Goal: Task Accomplishment & Management: Complete application form

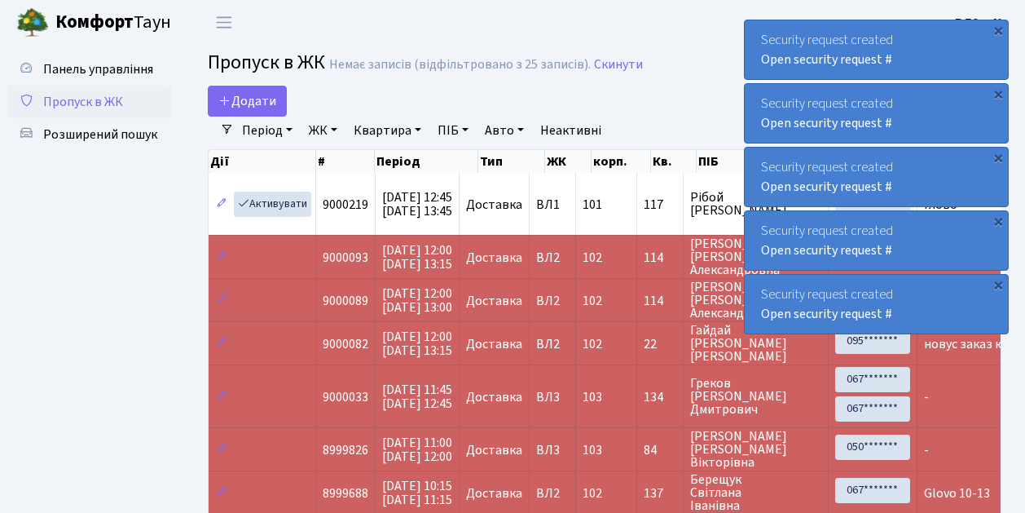
select select "25"
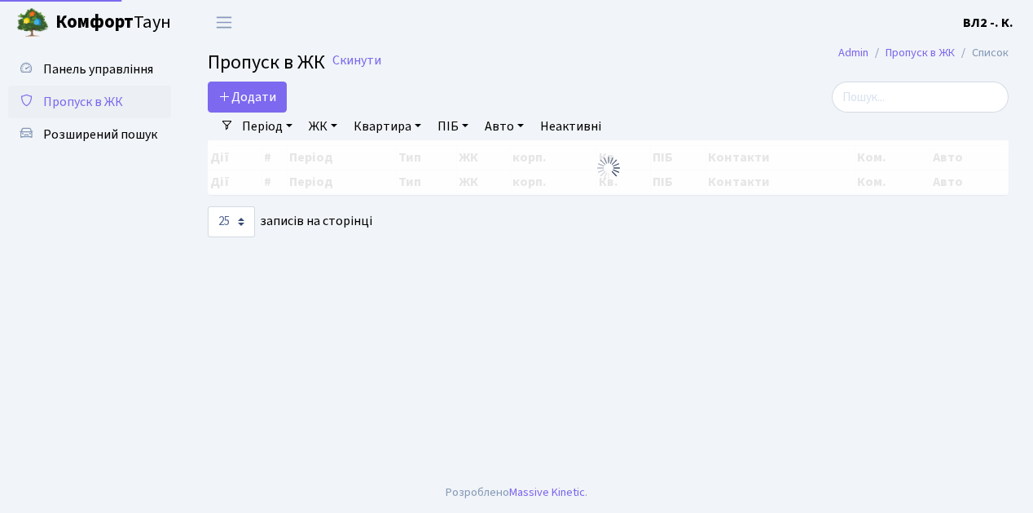
select select "25"
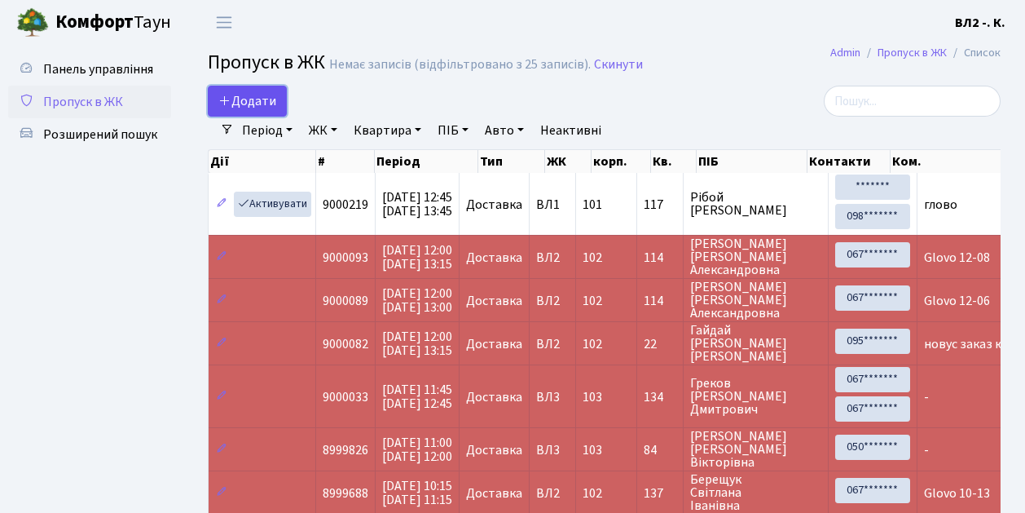
click at [282, 113] on link "Додати" at bounding box center [247, 101] width 79 height 31
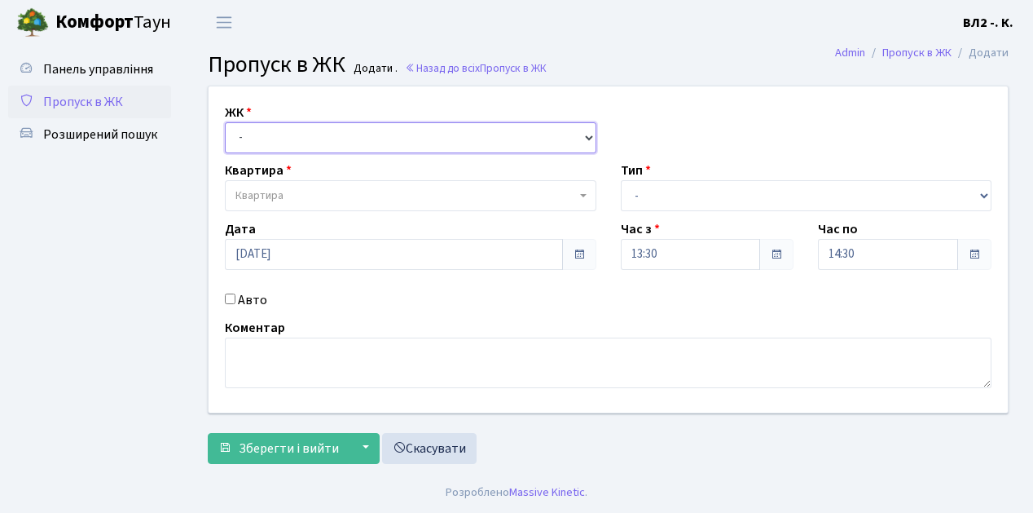
click at [587, 134] on select "- [STREET_ADDRESS][PERSON_NAME]" at bounding box center [411, 137] width 372 height 31
select select "317"
click at [225, 122] on select "- ВЛ1, Ужгородський пров., 4/1 ВЛ2, Голосіївський просп., 76 ВЛ3, пр.Голосіївсь…" at bounding box center [411, 137] width 372 height 31
select select
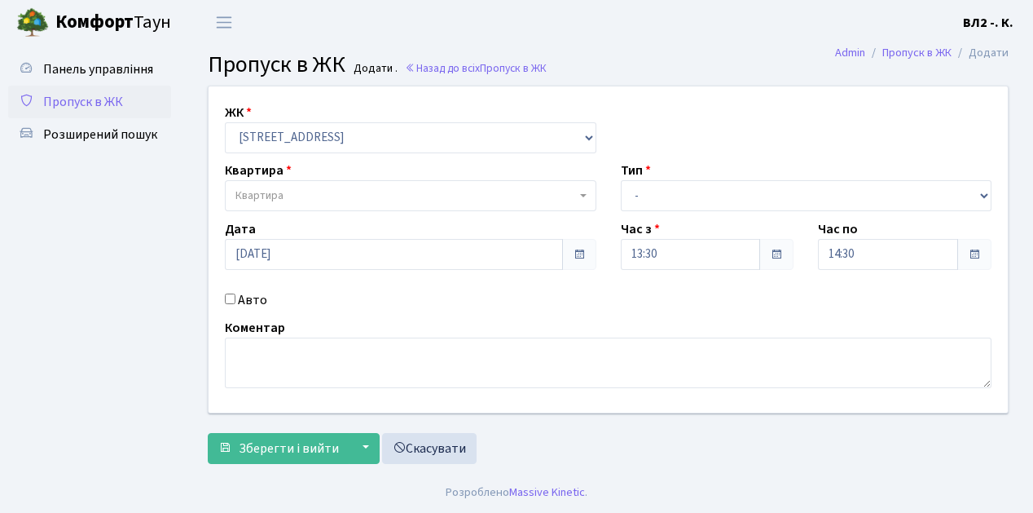
click at [582, 192] on span "Квартира" at bounding box center [411, 195] width 372 height 31
type input "163"
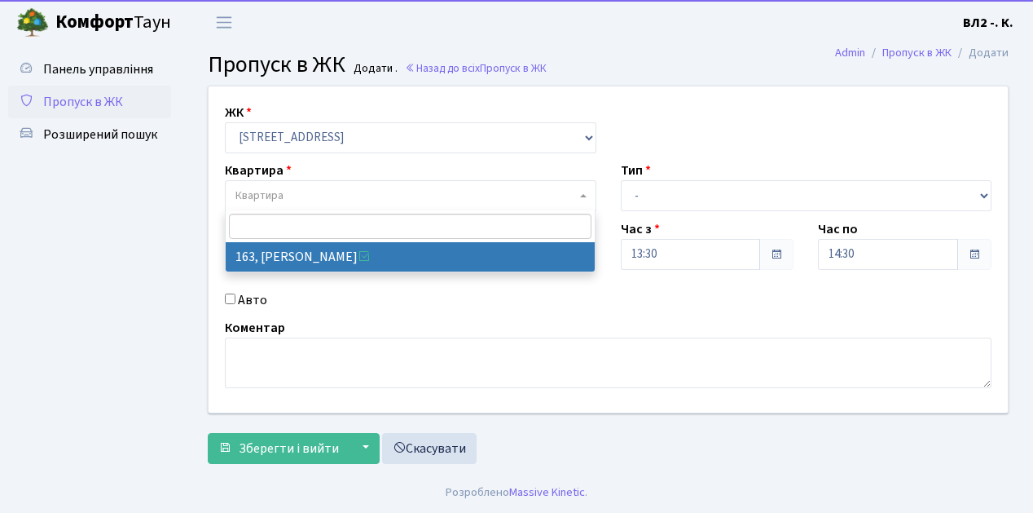
select select "38425"
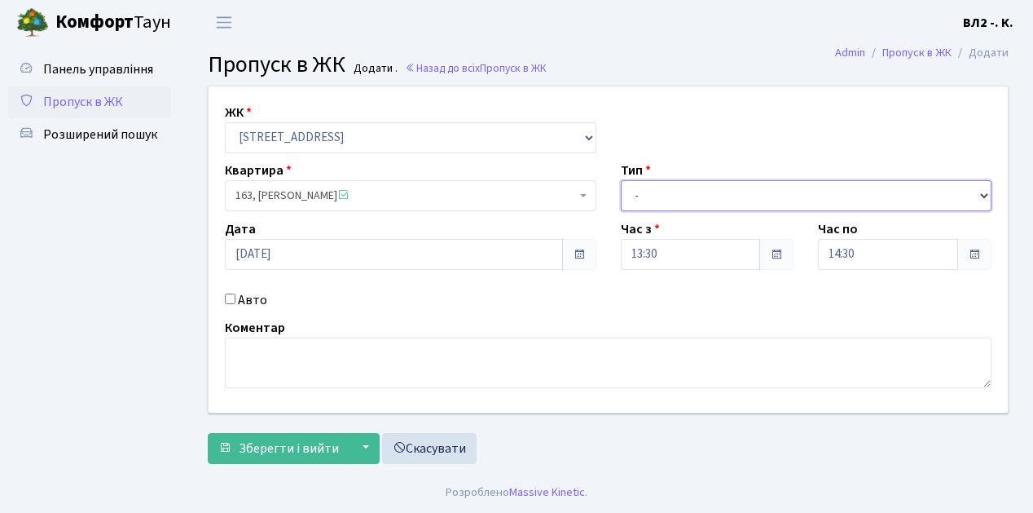
click at [981, 192] on select "- Доставка Таксі Гості Сервіс" at bounding box center [807, 195] width 372 height 31
select select "1"
click at [621, 180] on select "- Доставка Таксі Гості Сервіс" at bounding box center [807, 195] width 372 height 31
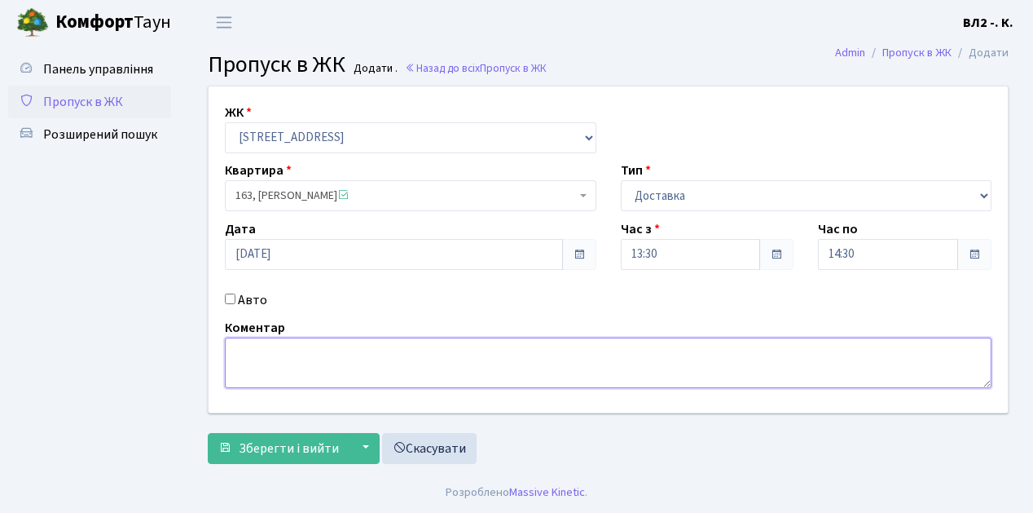
click at [231, 352] on textarea at bounding box center [608, 362] width 767 height 51
type textarea "Glovo 13-28"
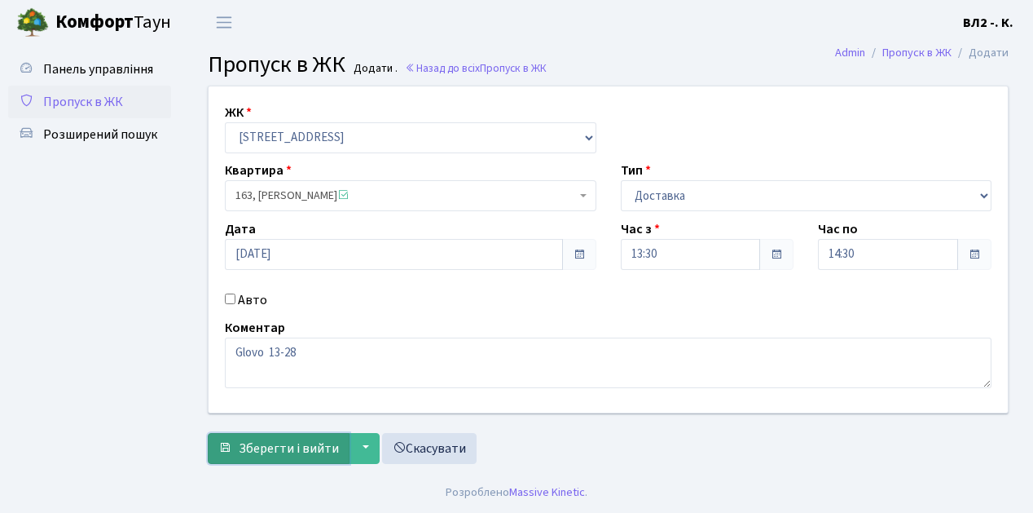
click at [244, 451] on span "Зберегти і вийти" at bounding box center [289, 448] width 100 height 18
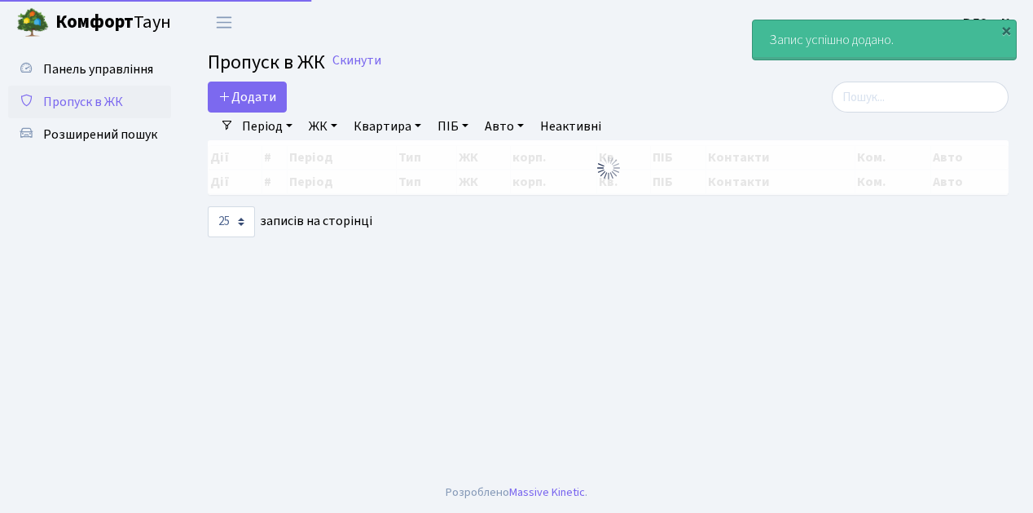
select select "25"
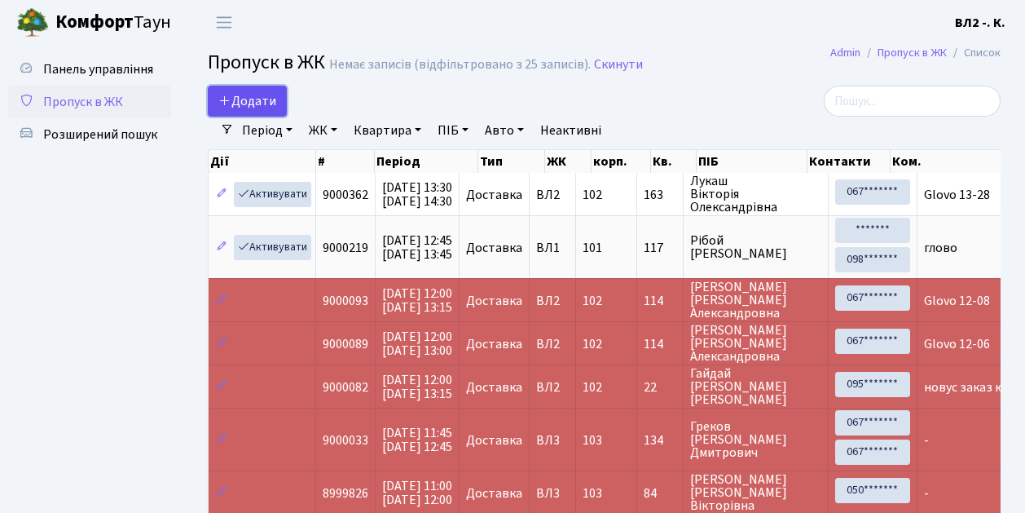
click at [273, 109] on span "Додати" at bounding box center [247, 101] width 58 height 18
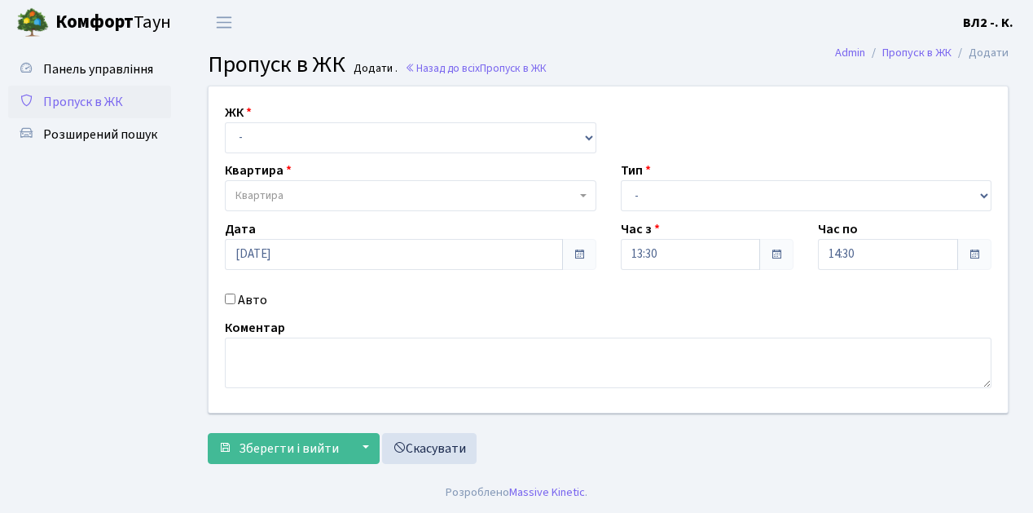
click at [104, 101] on span "Пропуск в ЖК" at bounding box center [83, 102] width 80 height 18
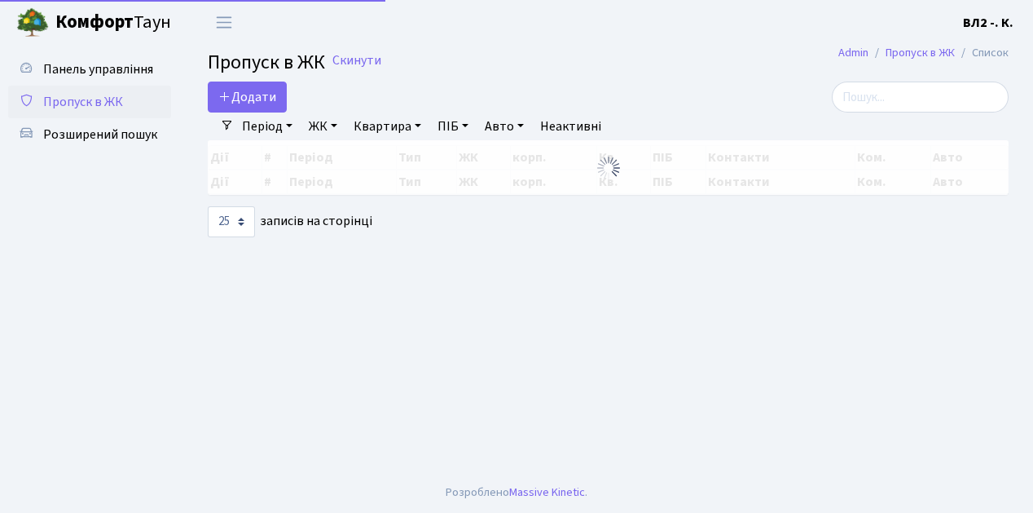
select select "25"
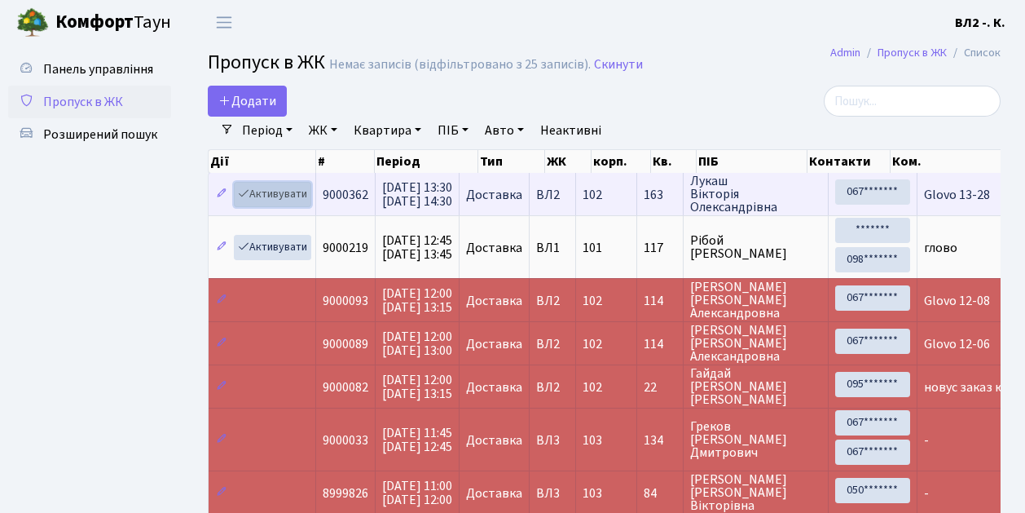
click at [295, 201] on link "Активувати" at bounding box center [272, 194] width 77 height 25
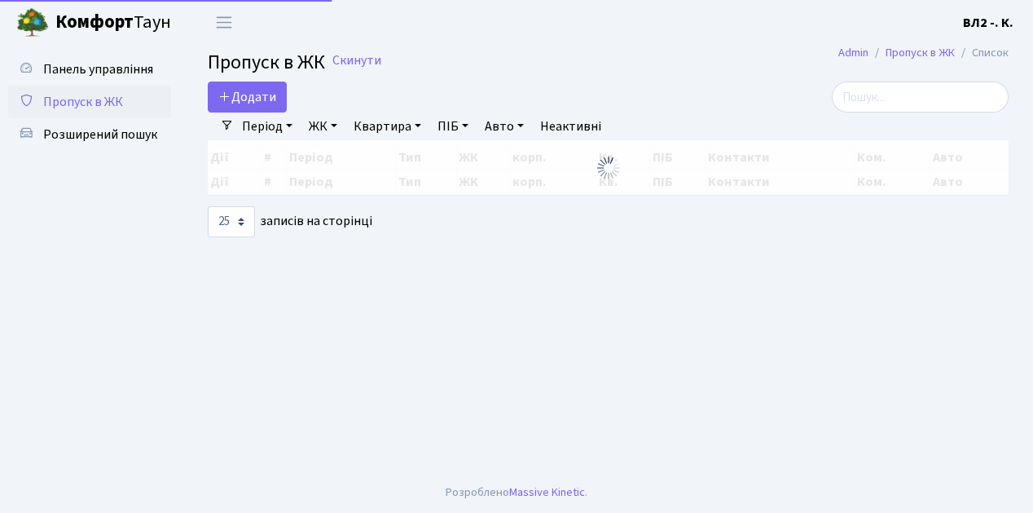
select select "25"
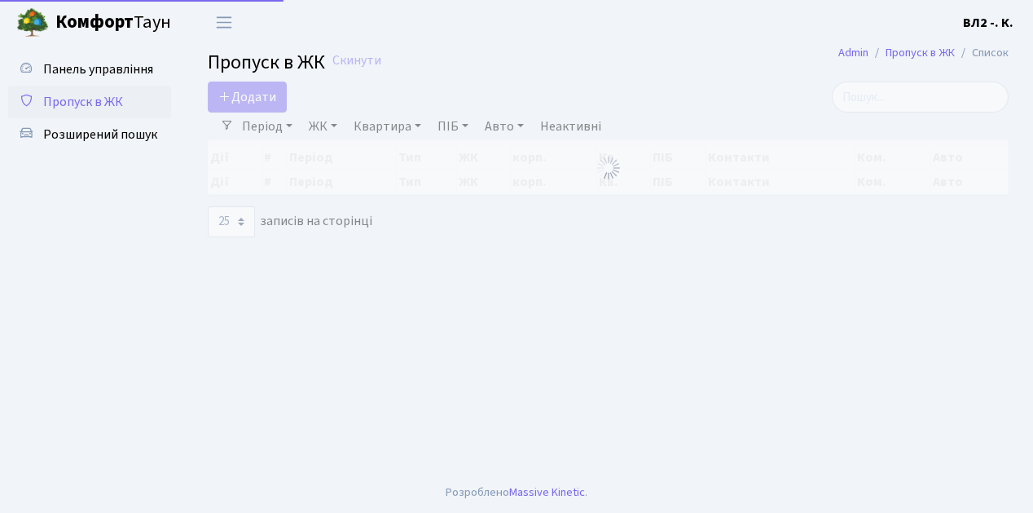
select select "25"
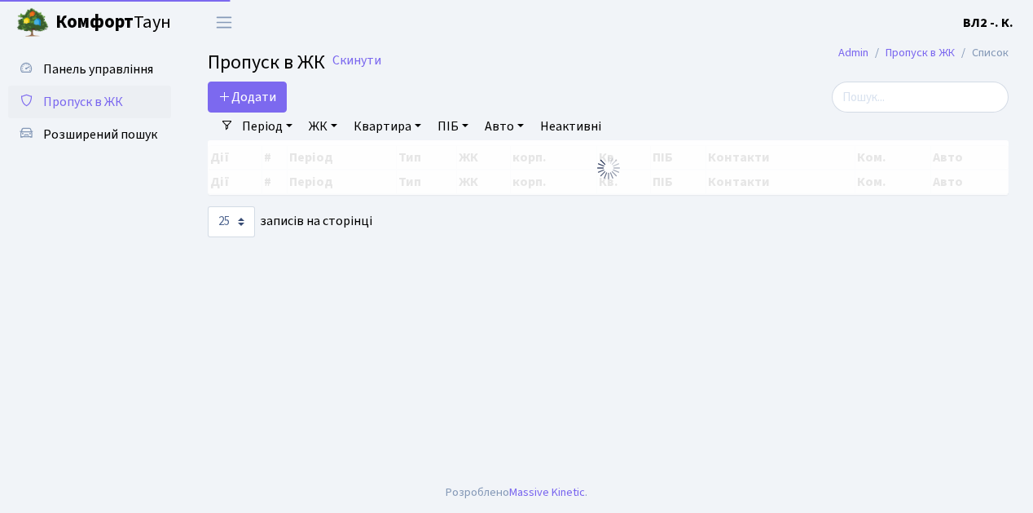
select select "25"
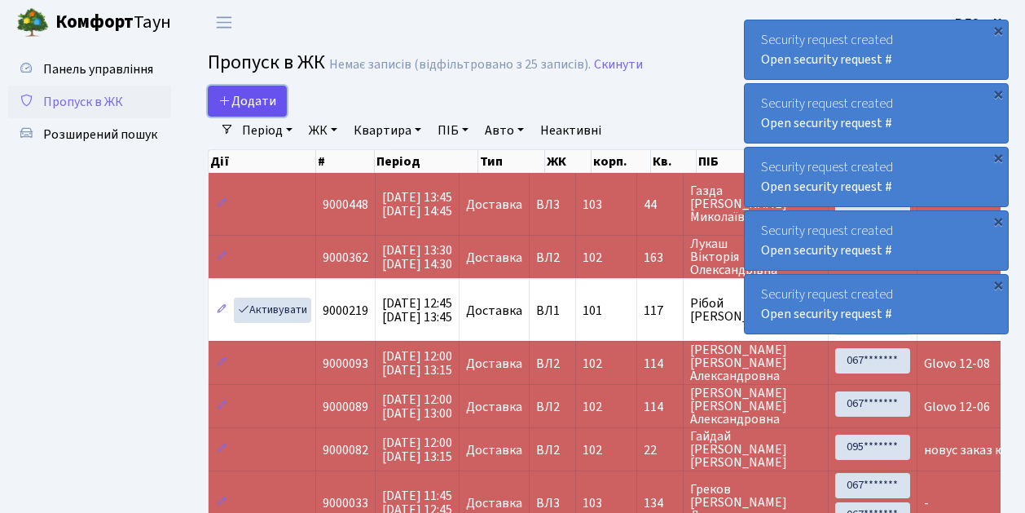
click at [275, 111] on link "Додати" at bounding box center [247, 101] width 79 height 31
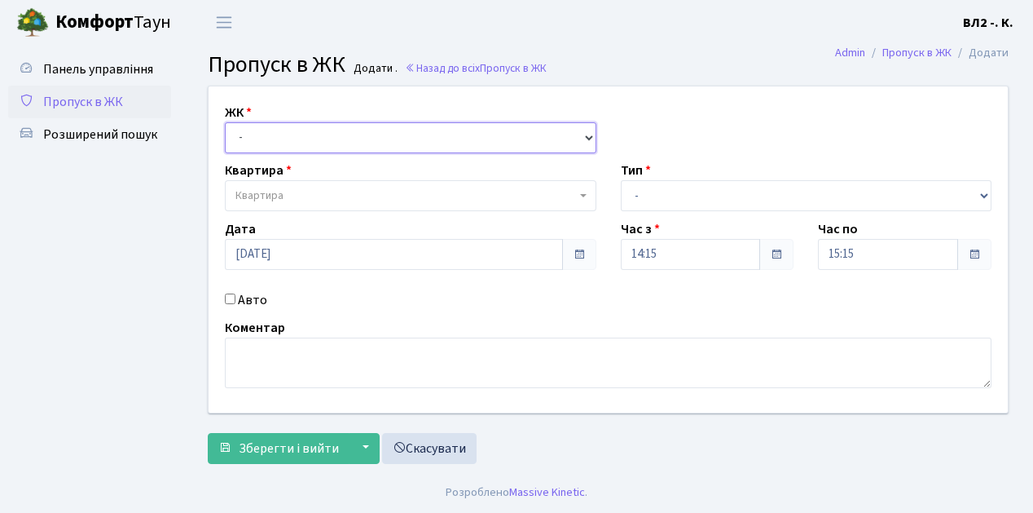
click at [587, 135] on select "- ВЛ1, Ужгородський пров., 4/1 ВЛ2, Голосіївський просп., 76 ВЛ3, пр.Голосіївсь…" at bounding box center [411, 137] width 372 height 31
select select "317"
click at [225, 122] on select "- ВЛ1, Ужгородський пров., 4/1 ВЛ2, Голосіївський просп., 76 ВЛ3, пр.Голосіївсь…" at bounding box center [411, 137] width 372 height 31
select select
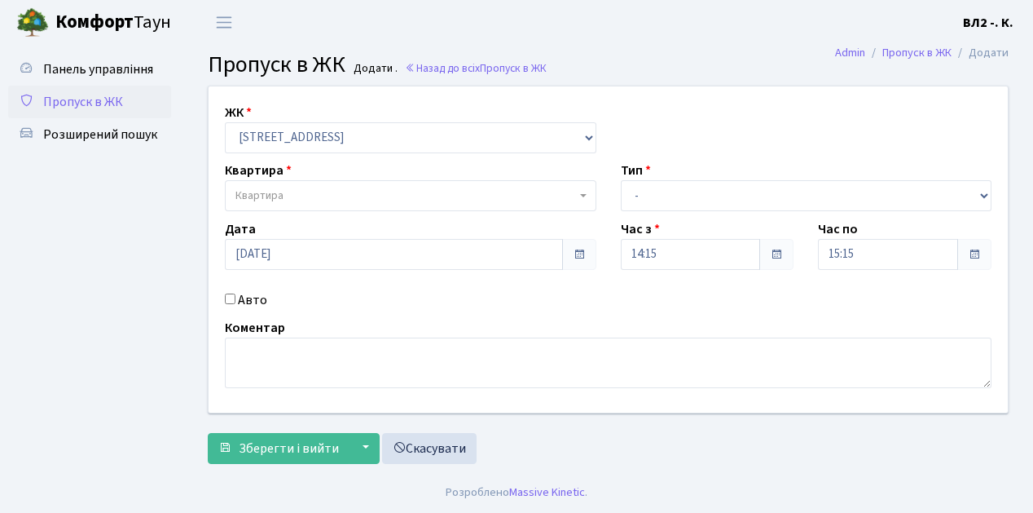
click at [585, 196] on b at bounding box center [583, 195] width 7 height 3
type input "152"
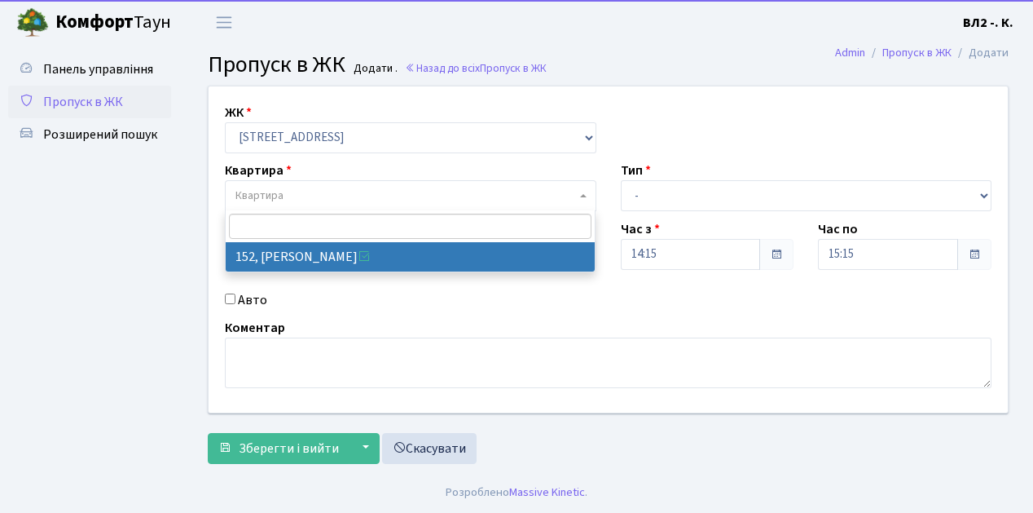
select select "38392"
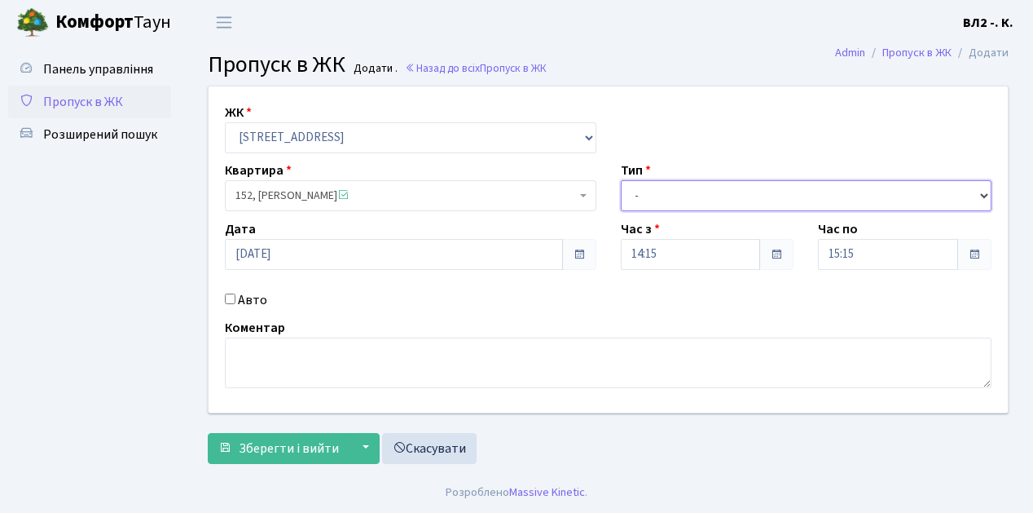
click at [984, 194] on select "- Доставка Таксі Гості Сервіс" at bounding box center [807, 195] width 372 height 31
select select "1"
click at [621, 180] on select "- Доставка Таксі Гості Сервіс" at bounding box center [807, 195] width 372 height 31
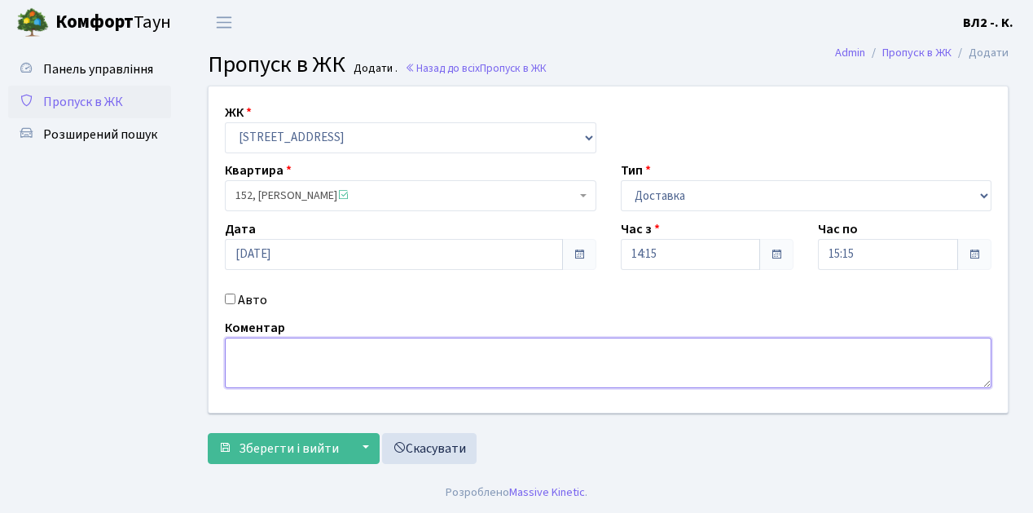
click at [240, 350] on textarea at bounding box center [608, 362] width 767 height 51
type textarea "14-15"
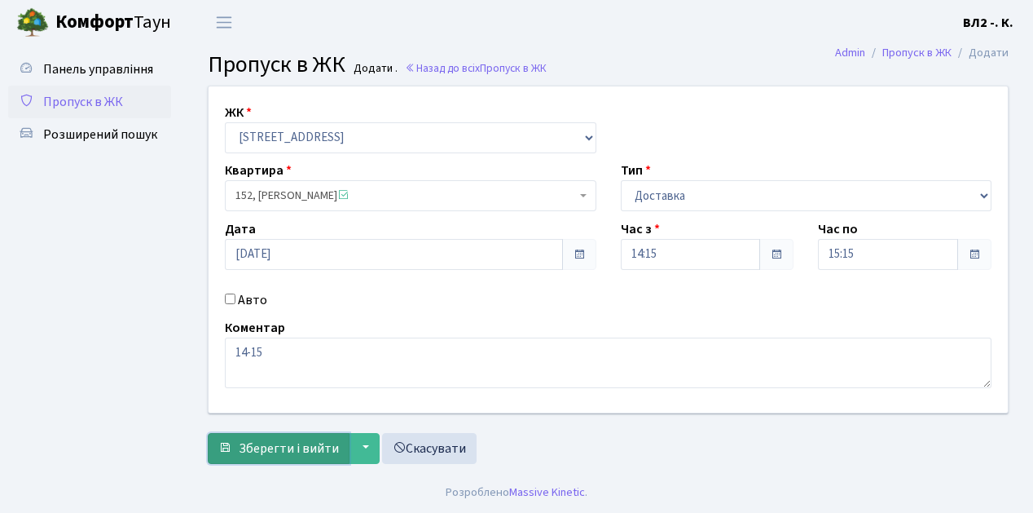
click at [253, 446] on span "Зберегти і вийти" at bounding box center [289, 448] width 100 height 18
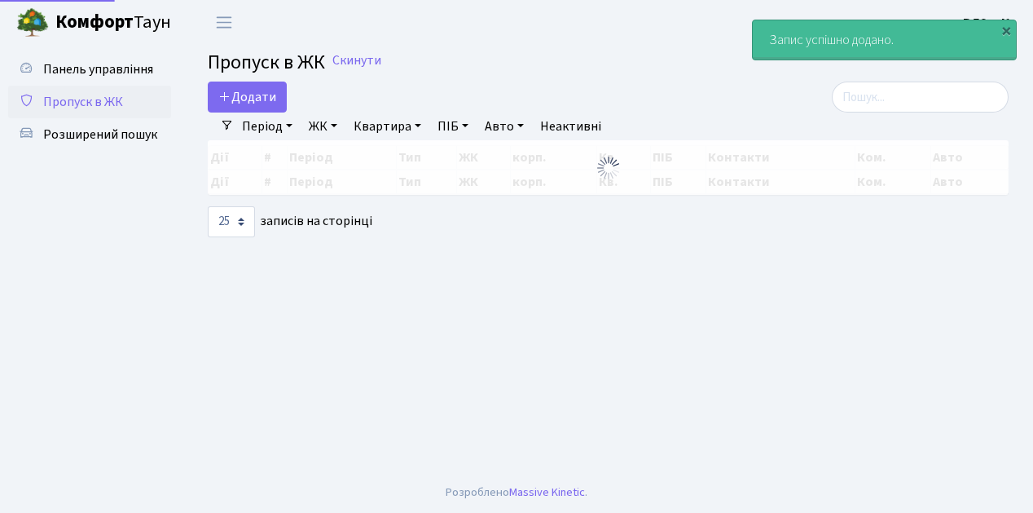
select select "25"
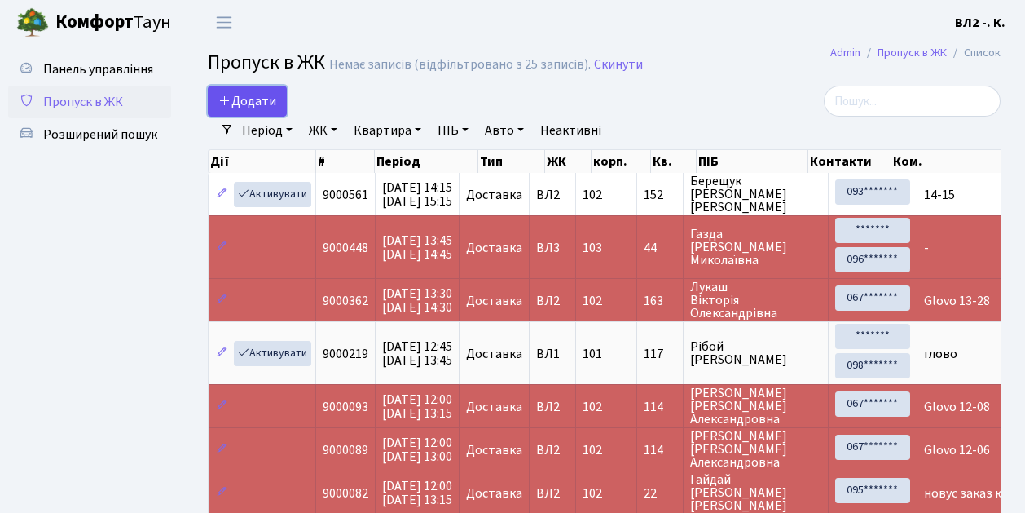
click at [279, 112] on link "Додати" at bounding box center [247, 101] width 79 height 31
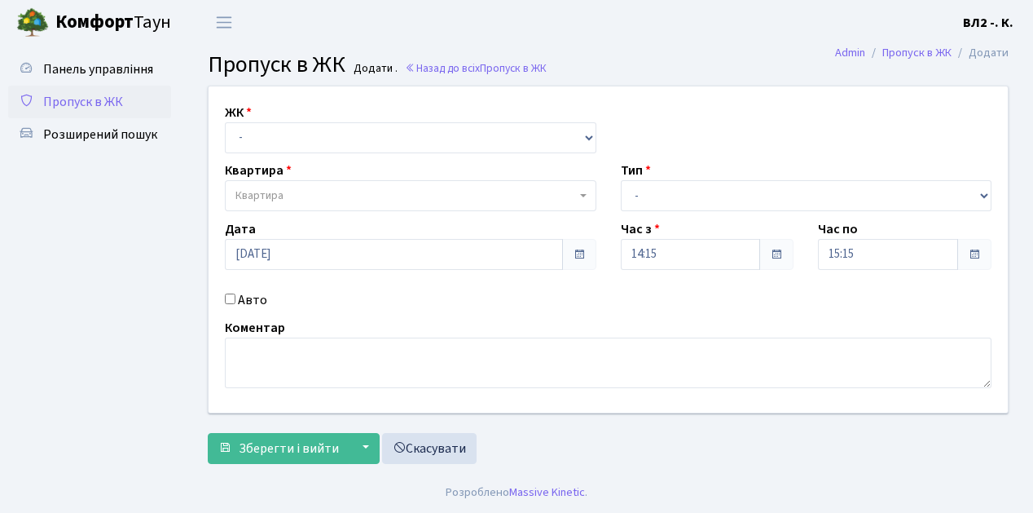
click at [100, 99] on span "Пропуск в ЖК" at bounding box center [83, 102] width 80 height 18
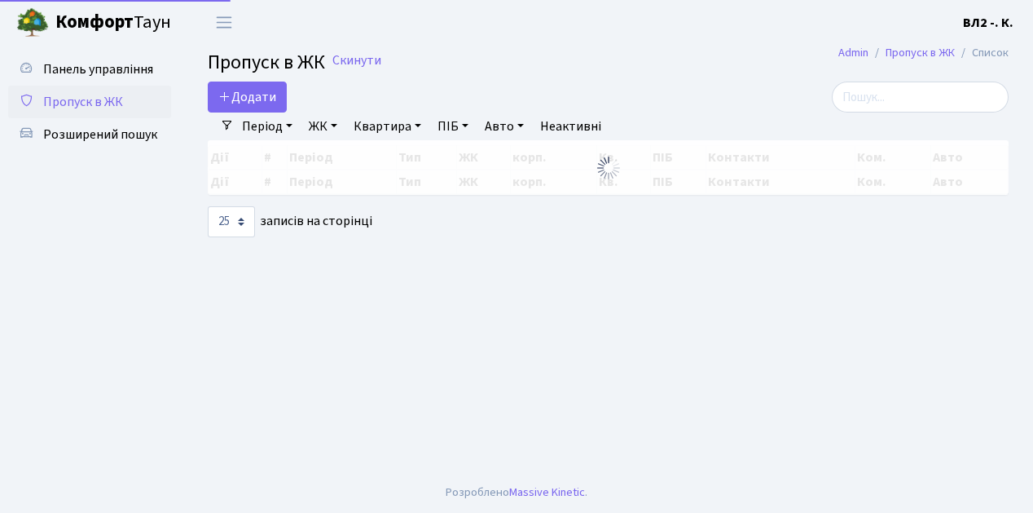
select select "25"
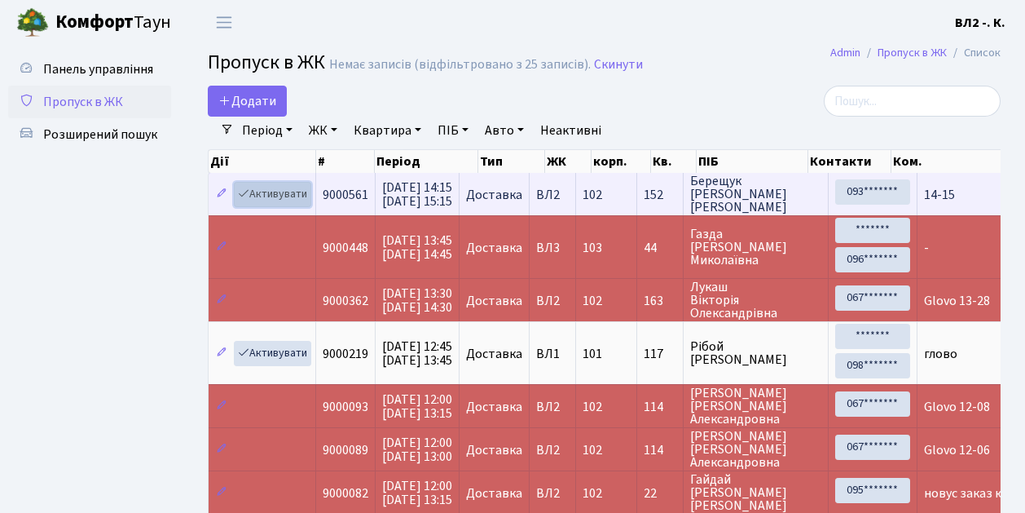
click at [302, 204] on link "Активувати" at bounding box center [272, 194] width 77 height 25
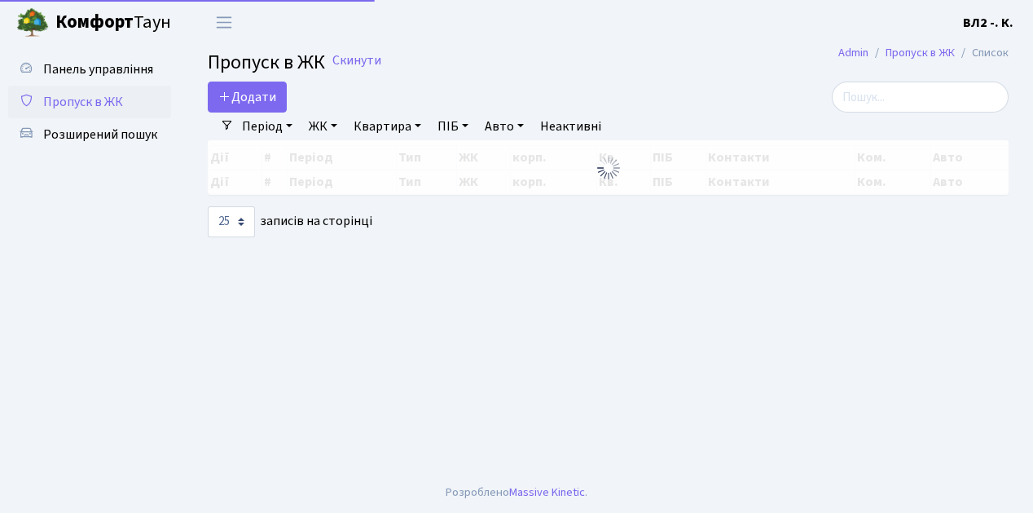
select select "25"
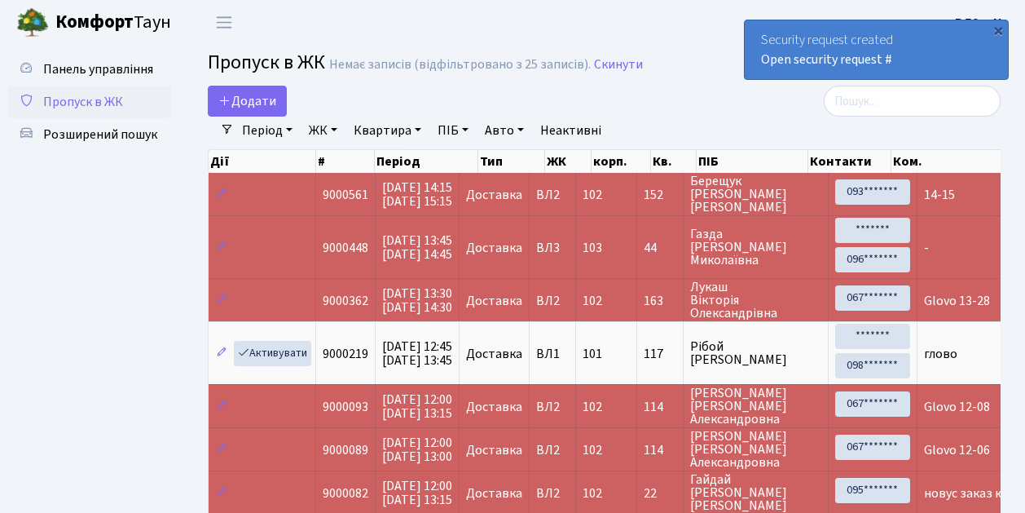
click at [530, 207] on td "Доставка" at bounding box center [495, 194] width 70 height 42
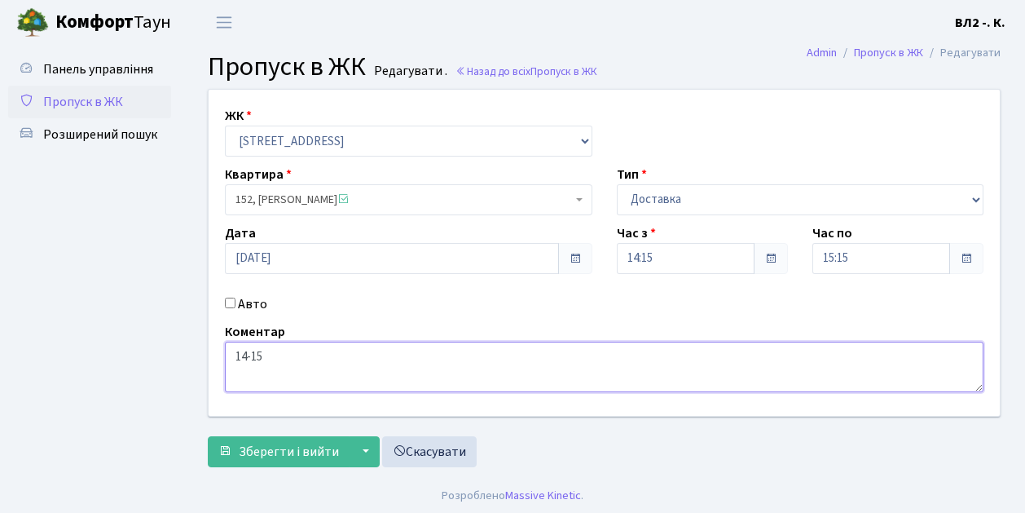
click at [236, 355] on textarea "14-15" at bounding box center [604, 366] width 759 height 51
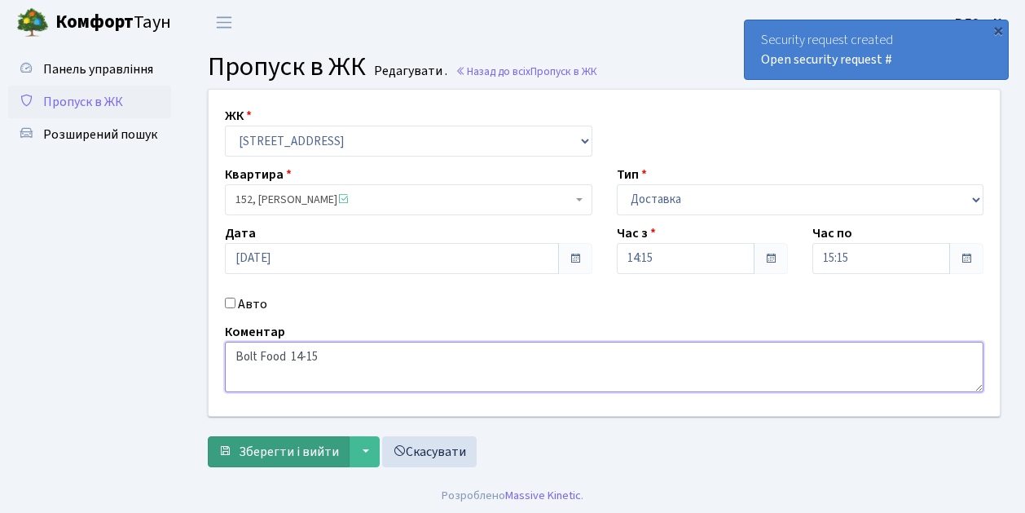
type textarea "Bolt Food 14-15"
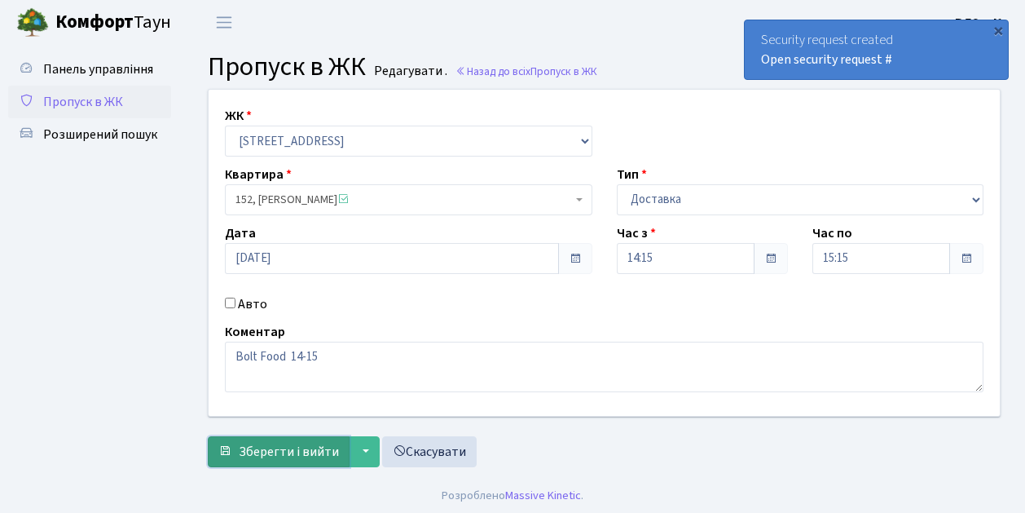
click at [274, 463] on button "Зберегти і вийти" at bounding box center [279, 451] width 142 height 31
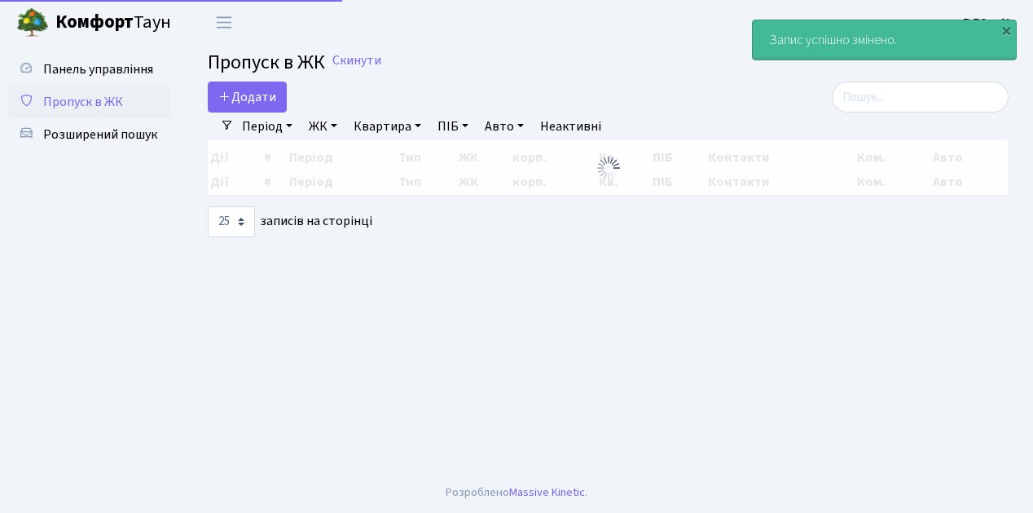
select select "25"
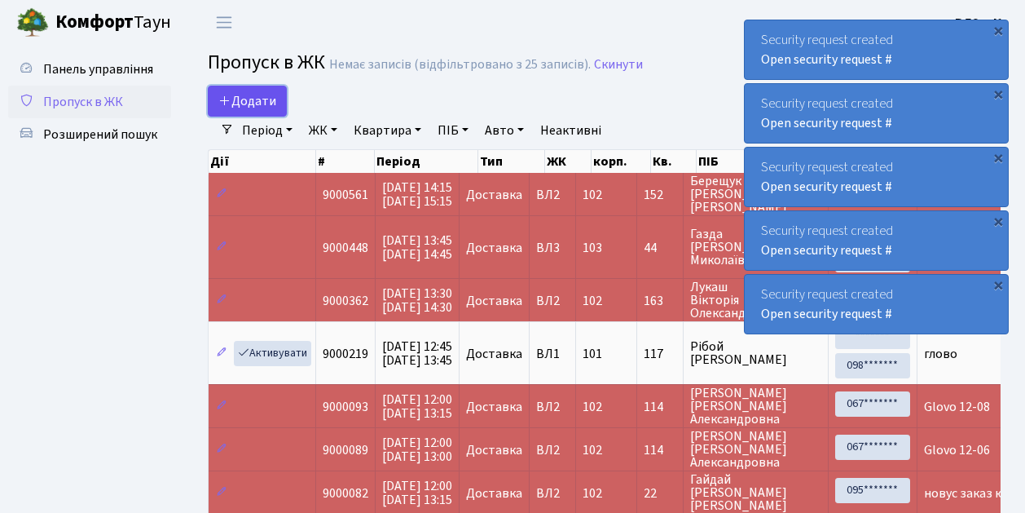
click at [280, 112] on link "Додати" at bounding box center [247, 101] width 79 height 31
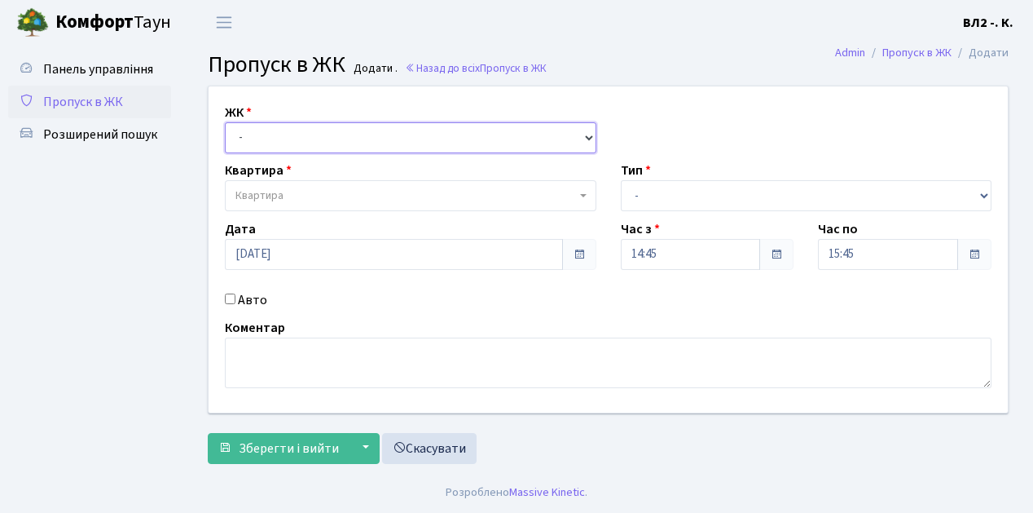
click at [588, 135] on select "- ВЛ1, Ужгородський пров., 4/1 ВЛ2, Голосіївський просп., 76 ВЛ3, пр.Голосіївсь…" at bounding box center [411, 137] width 372 height 31
select select "317"
click at [225, 122] on select "- ВЛ1, Ужгородський пров., 4/1 ВЛ2, Голосіївський просп., 76 ВЛ3, пр.Голосіївсь…" at bounding box center [411, 137] width 372 height 31
select select
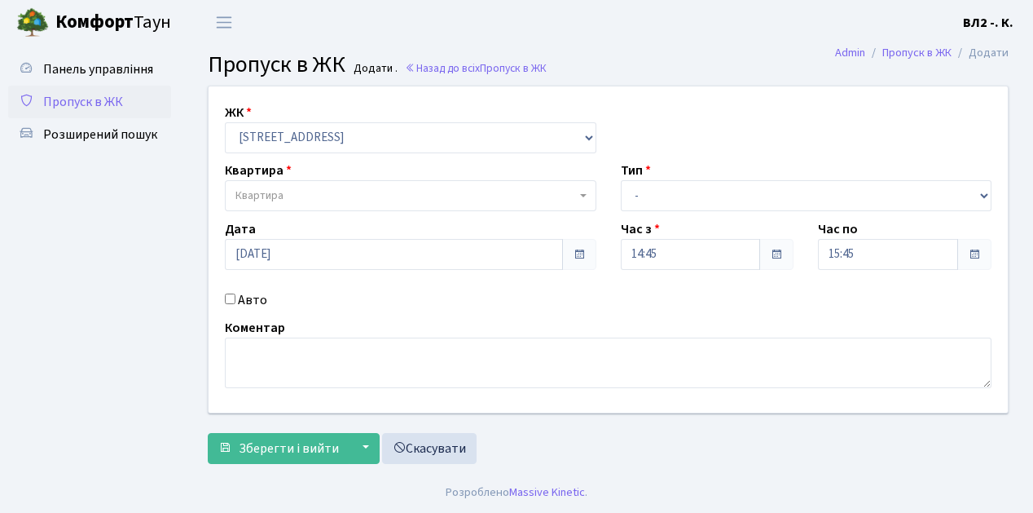
click at [585, 194] on b at bounding box center [583, 195] width 7 height 3
type input "16"
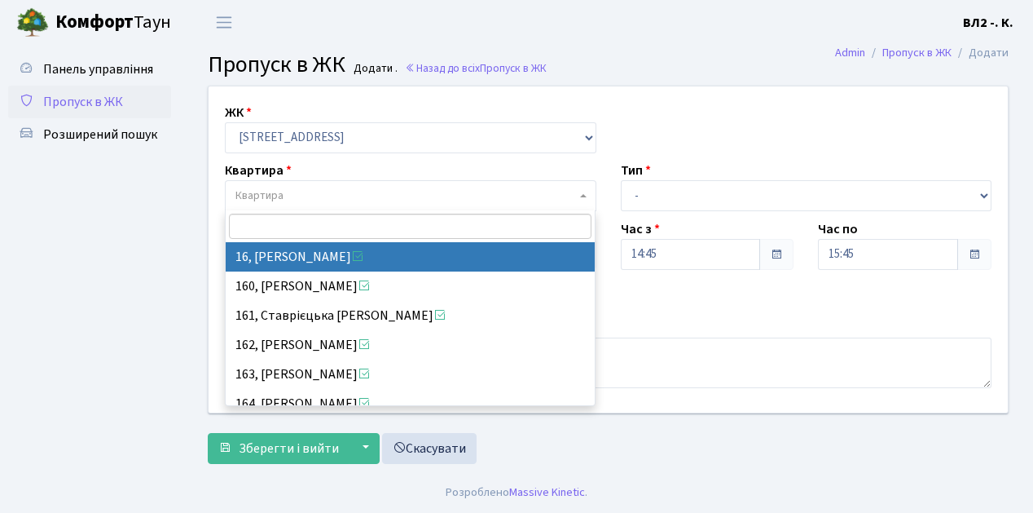
select select "37987"
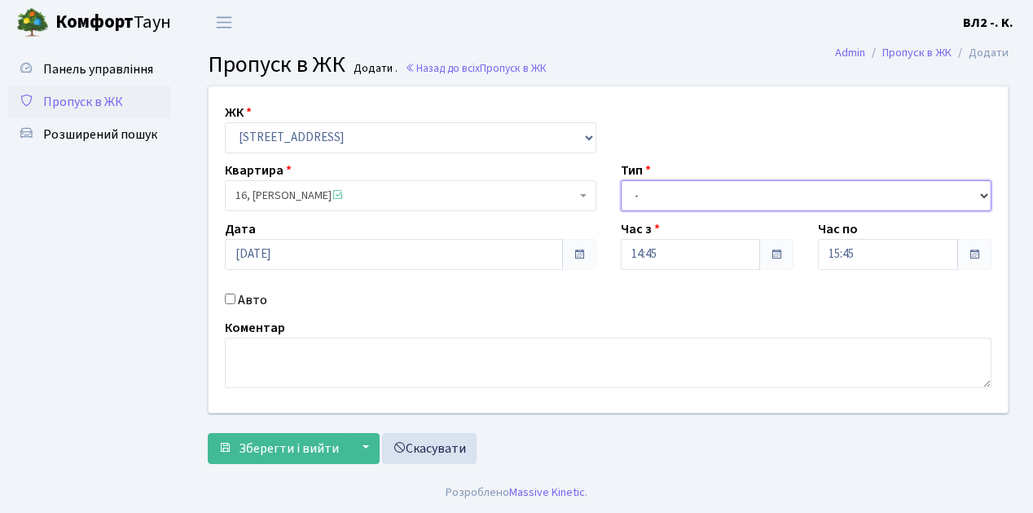
click at [982, 191] on select "- Доставка Таксі Гості Сервіс" at bounding box center [807, 195] width 372 height 31
select select "1"
click at [621, 180] on select "- Доставка Таксі Гості Сервіс" at bounding box center [807, 195] width 372 height 31
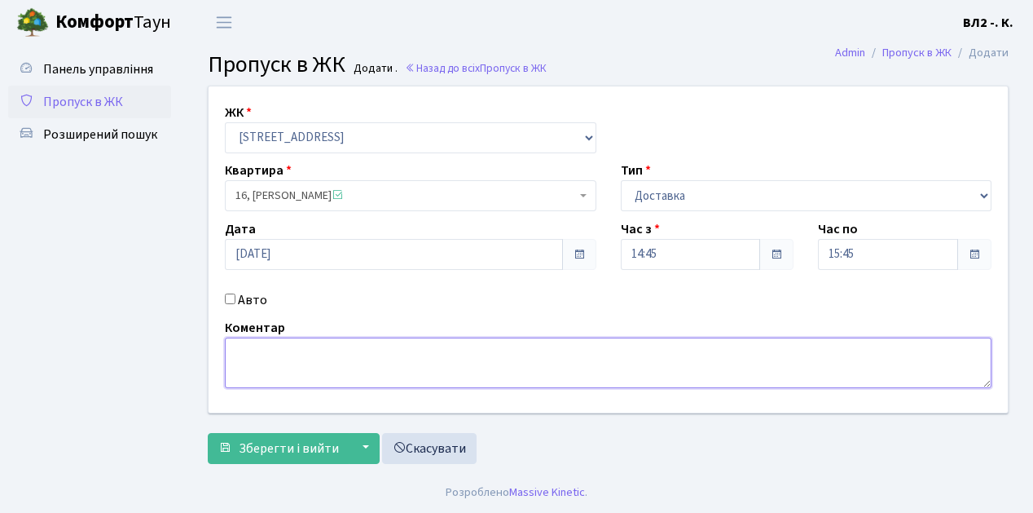
click at [233, 348] on textarea at bounding box center [608, 362] width 767 height 51
type textarea "14-51"
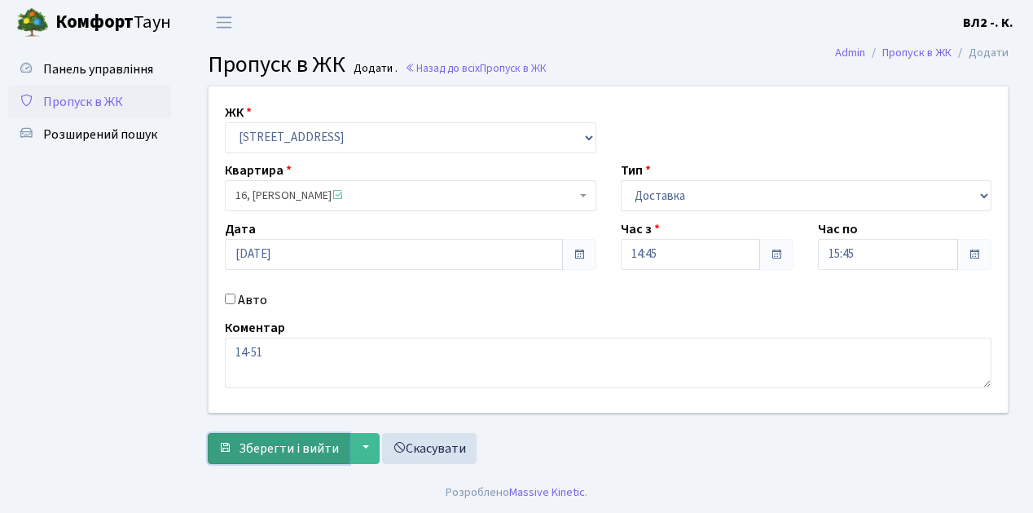
click at [262, 447] on span "Зберегти і вийти" at bounding box center [289, 448] width 100 height 18
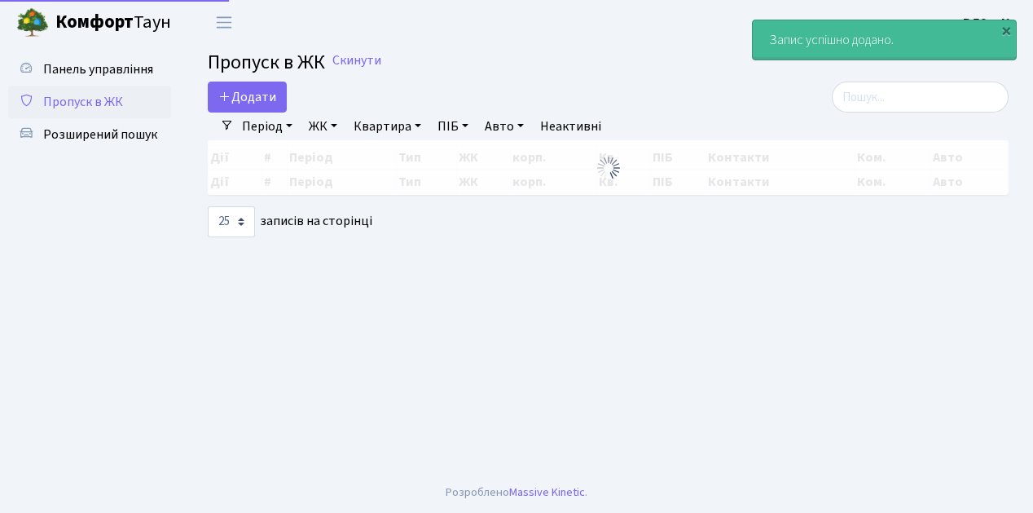
select select "25"
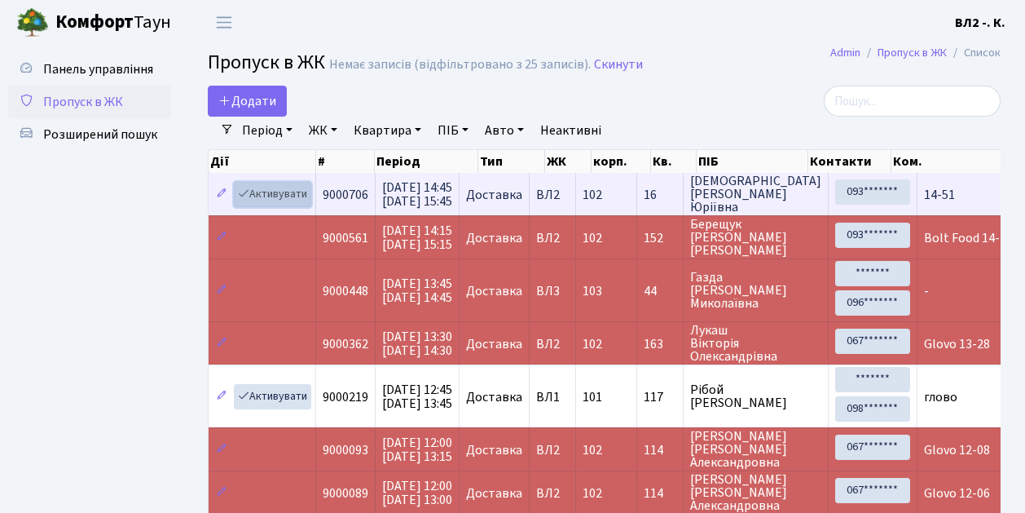
click at [303, 202] on link "Активувати" at bounding box center [272, 194] width 77 height 25
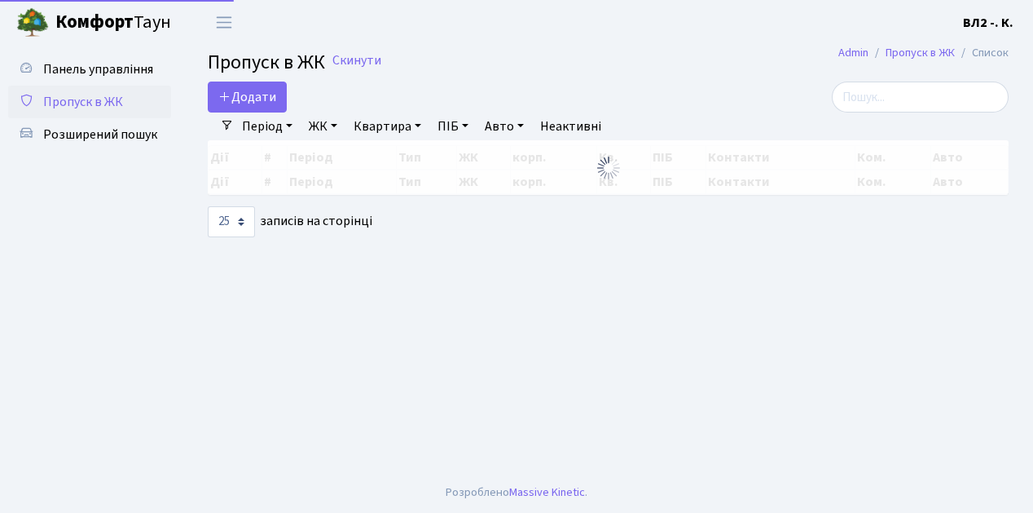
select select "25"
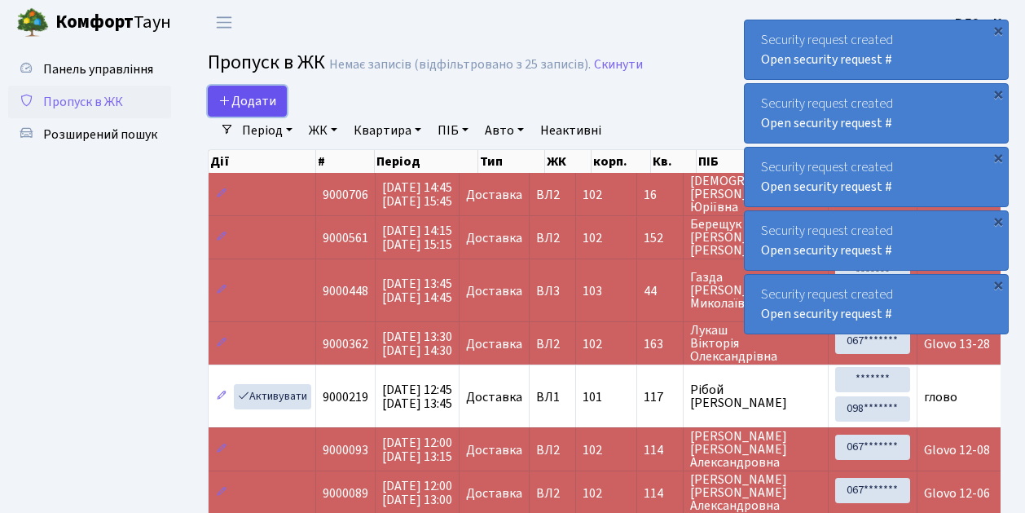
click at [247, 112] on link "Додати" at bounding box center [247, 101] width 79 height 31
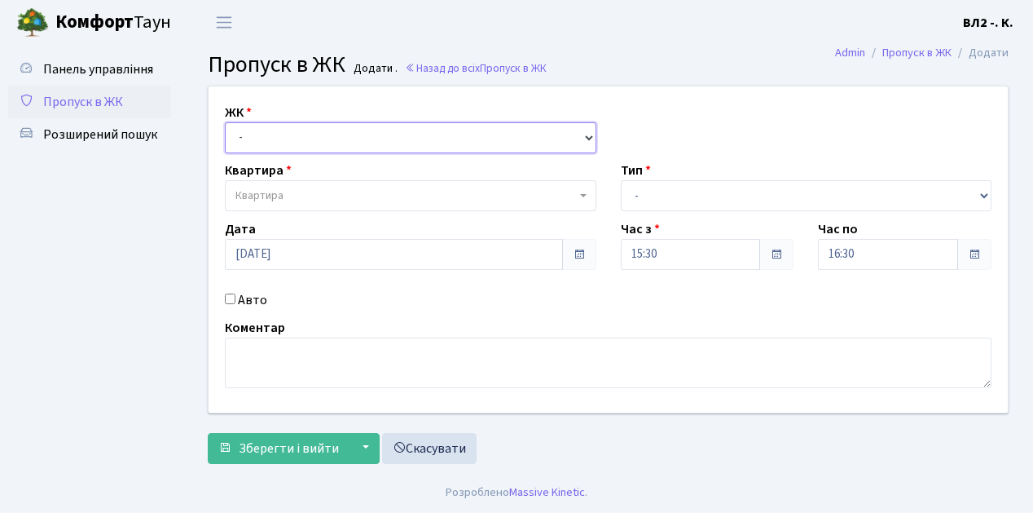
click at [588, 137] on select "- ВЛ1, Ужгородський пров., 4/1 ВЛ2, Голосіївський просп., 76 ВЛ3, пр.Голосіївсь…" at bounding box center [411, 137] width 372 height 31
select select "317"
click at [225, 122] on select "- ВЛ1, Ужгородський пров., 4/1 ВЛ2, Голосіївський просп., 76 ВЛ3, пр.Голосіївсь…" at bounding box center [411, 137] width 372 height 31
select select
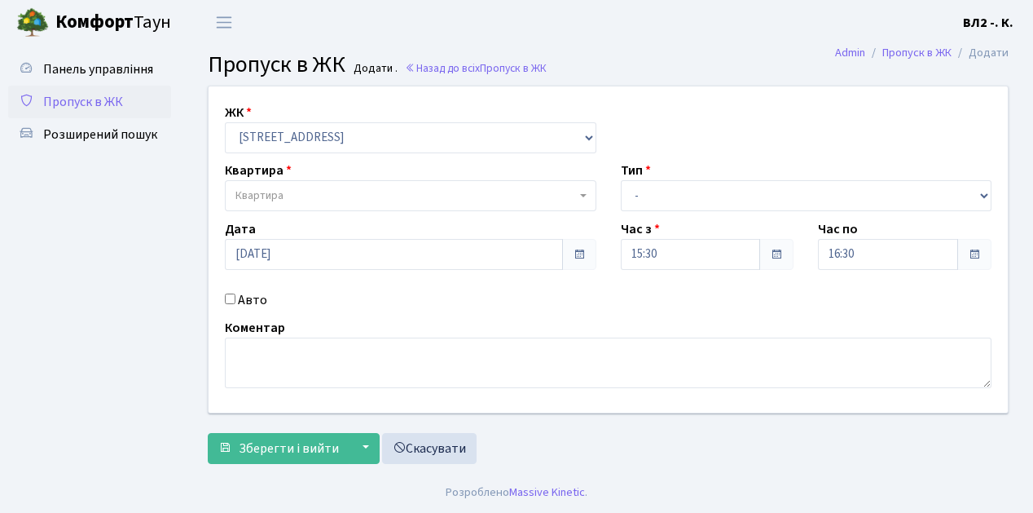
drag, startPoint x: 584, startPoint y: 200, endPoint x: 588, endPoint y: 193, distance: 8.8
click at [584, 199] on span at bounding box center [585, 195] width 3 height 31
type input "70"
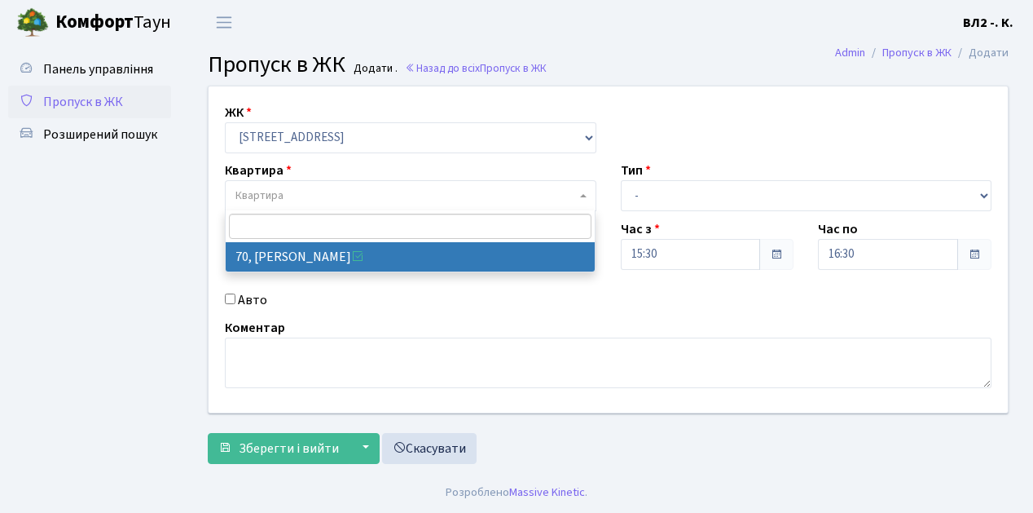
select select "38149"
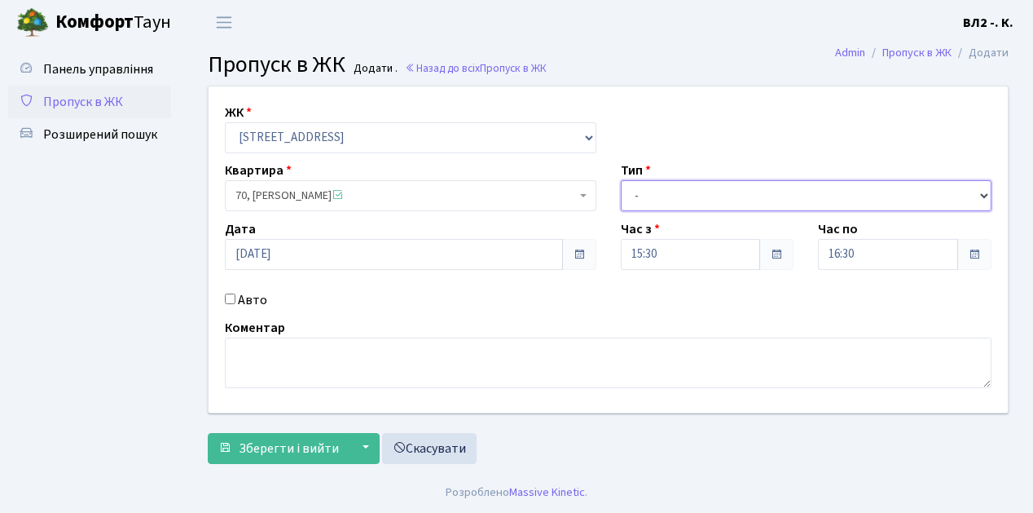
drag, startPoint x: 980, startPoint y: 200, endPoint x: 937, endPoint y: 205, distance: 43.4
click at [980, 200] on select "- Доставка Таксі Гості Сервіс" at bounding box center [807, 195] width 372 height 31
select select "1"
click at [621, 180] on select "- Доставка Таксі Гості Сервіс" at bounding box center [807, 195] width 372 height 31
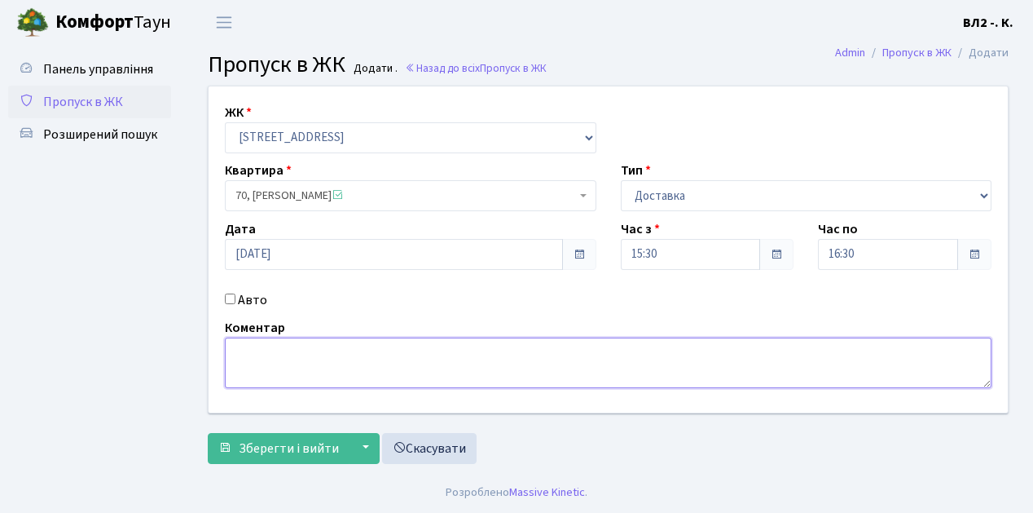
drag, startPoint x: 247, startPoint y: 349, endPoint x: 258, endPoint y: 365, distance: 19.9
click at [248, 349] on textarea at bounding box center [608, 362] width 767 height 51
type textarea "15-32"
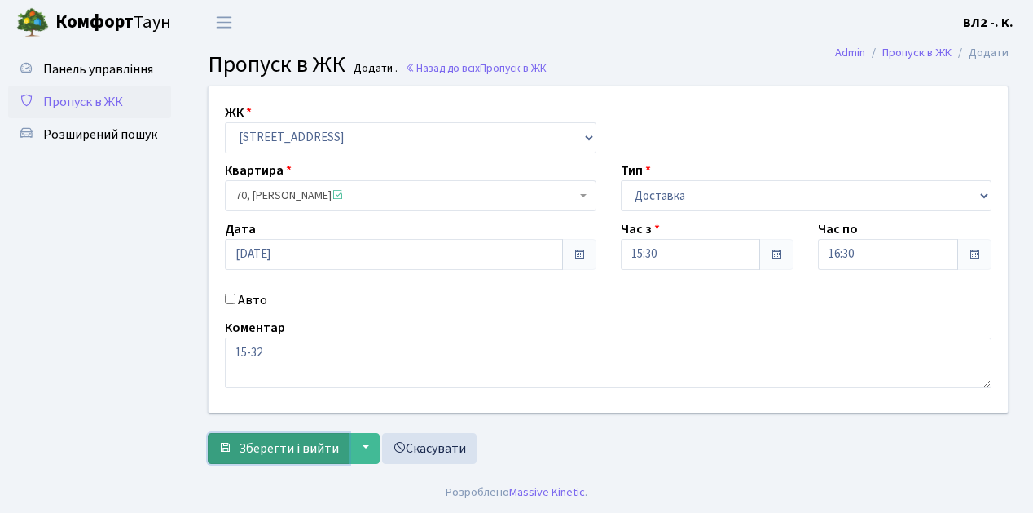
click at [298, 456] on button "Зберегти і вийти" at bounding box center [279, 448] width 142 height 31
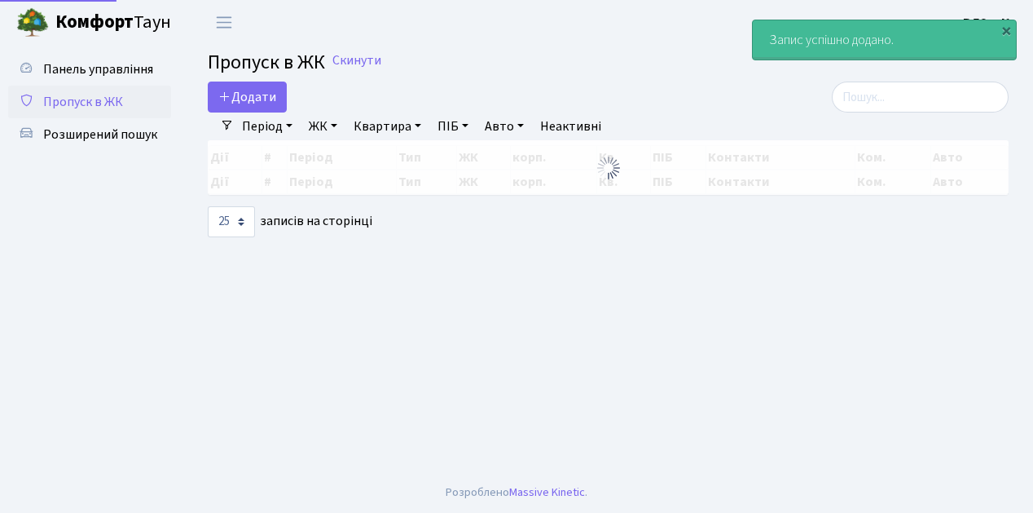
select select "25"
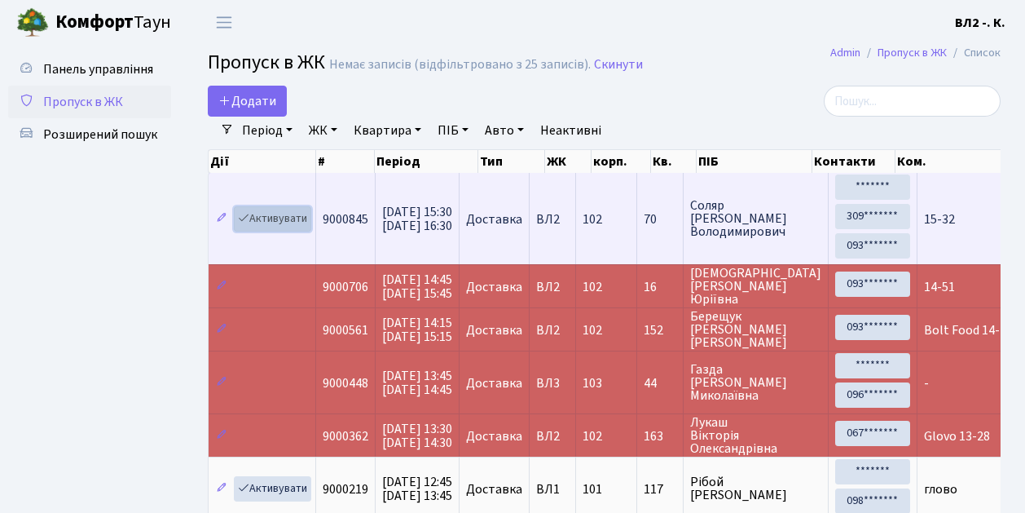
click at [308, 227] on link "Активувати" at bounding box center [272, 218] width 77 height 25
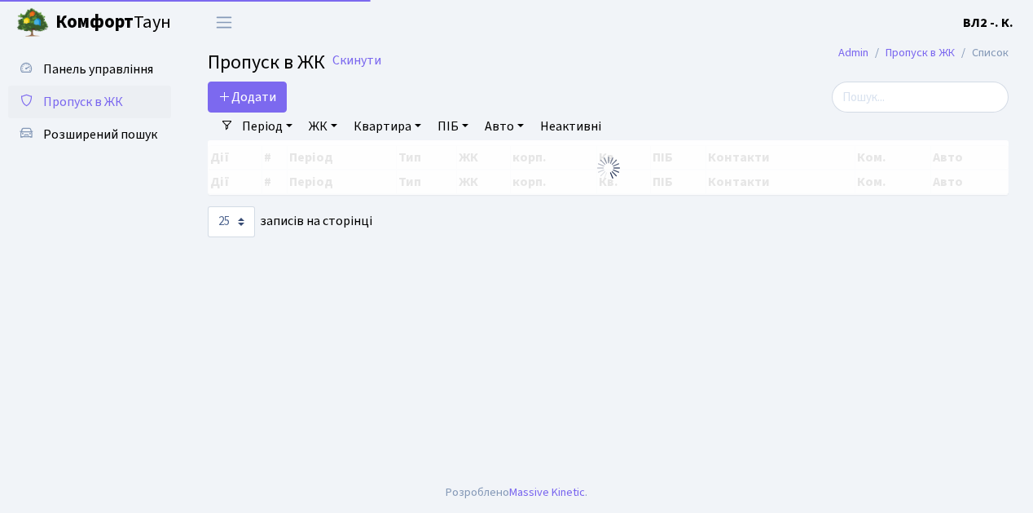
select select "25"
